Goal: Transaction & Acquisition: Obtain resource

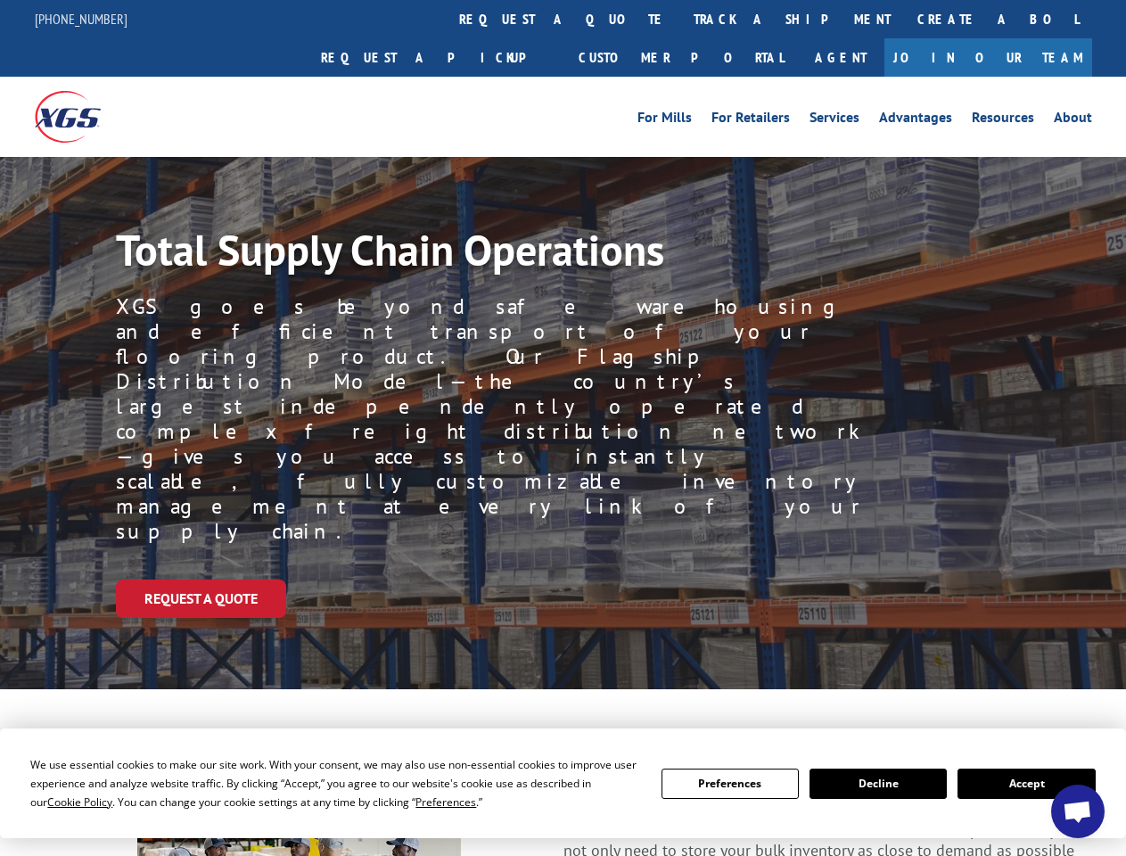
click at [562, 579] on div "Request a Quote" at bounding box center [621, 598] width 1010 height 38
click at [62, 801] on span "Cookie Policy" at bounding box center [79, 801] width 65 height 15
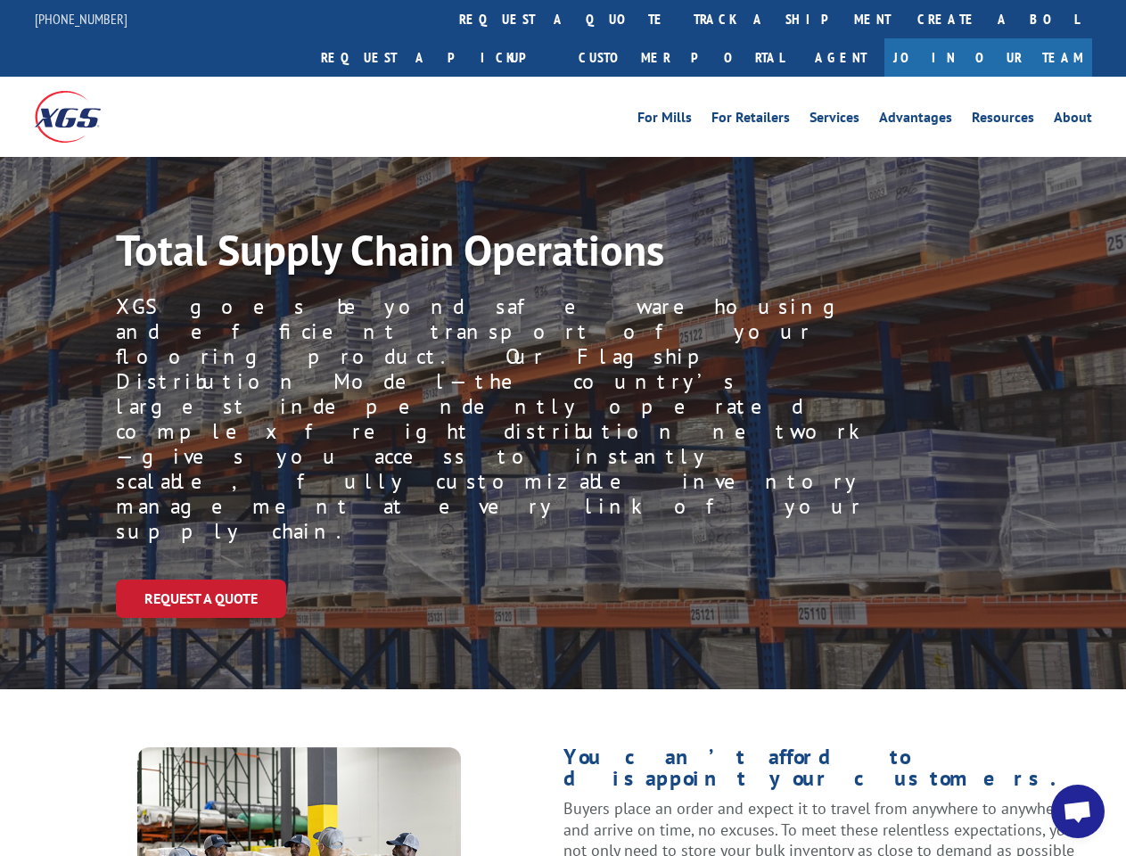
click at [562, 579] on div "Request a Quote" at bounding box center [621, 598] width 1010 height 38
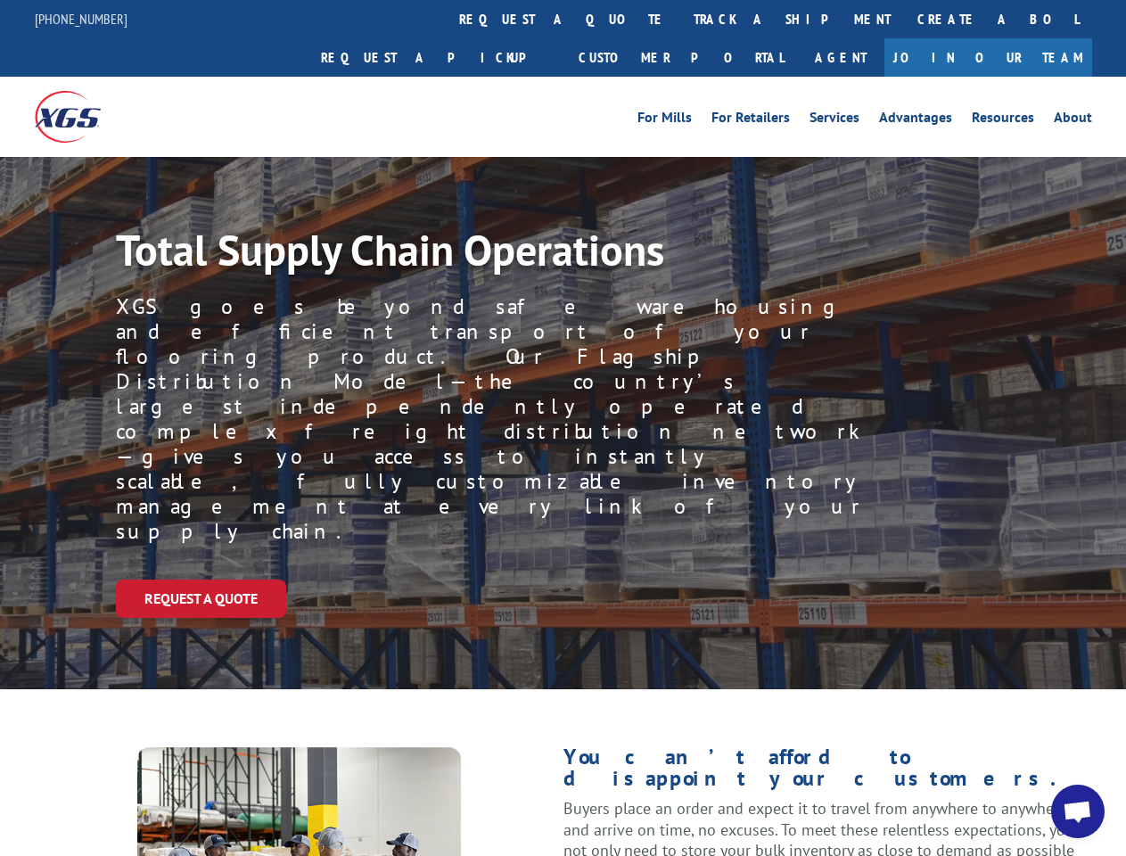
click at [680, 19] on link "track a shipment" at bounding box center [792, 19] width 224 height 38
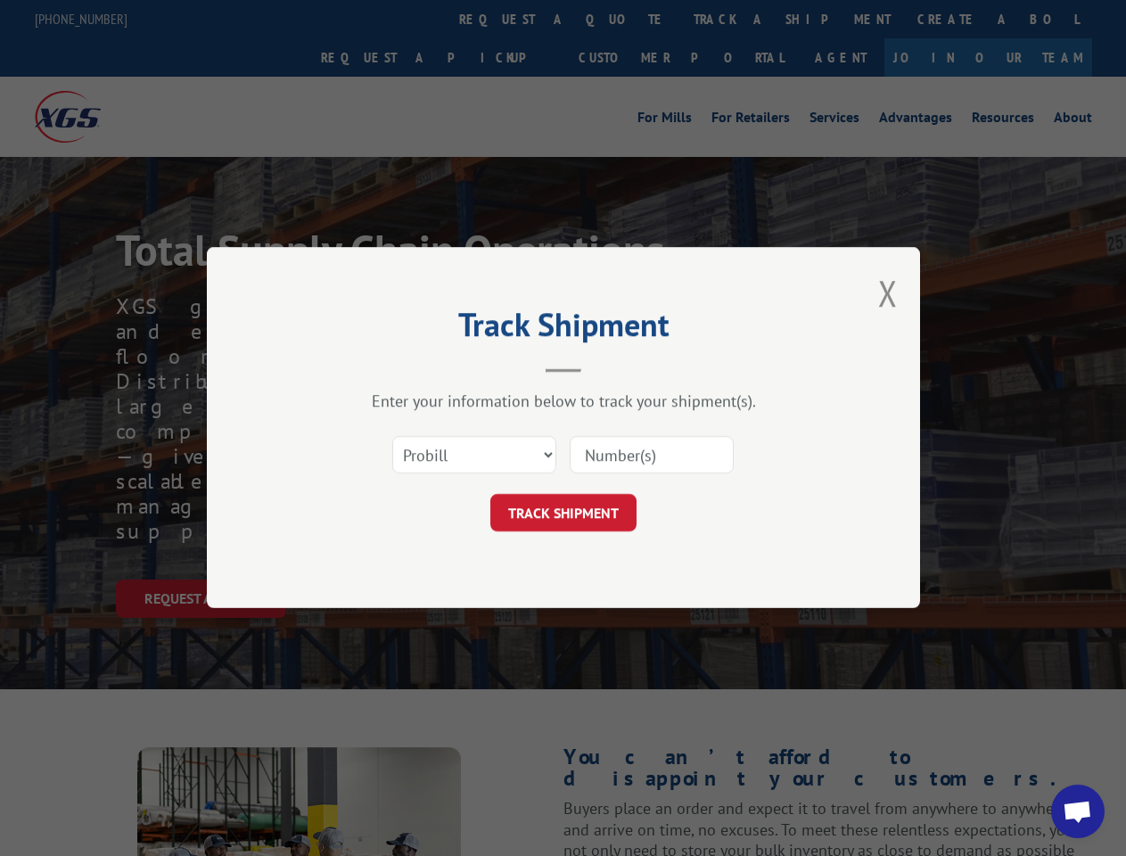
click at [622, 19] on div "Track Shipment Enter your information below to track your shipment(s). Select c…" at bounding box center [563, 428] width 1126 height 856
click at [734, 19] on div "Track Shipment Enter your information below to track your shipment(s). Select c…" at bounding box center [563, 428] width 1126 height 856
